Goal: Find specific page/section: Find specific page/section

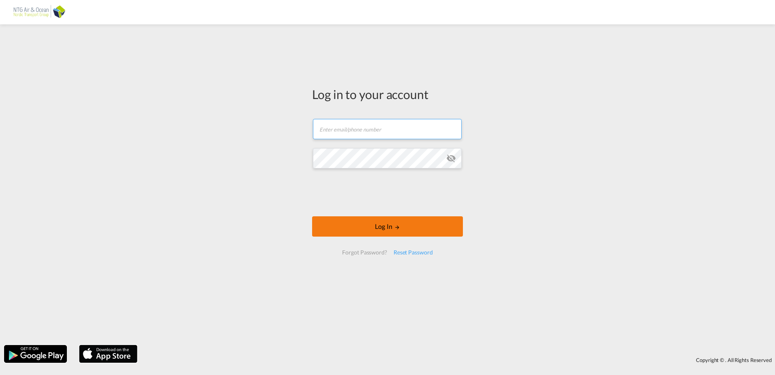
type input "[EMAIL_ADDRESS][DOMAIN_NAME]"
click at [349, 226] on button "Log In" at bounding box center [387, 226] width 151 height 20
